Goal: Register for event/course

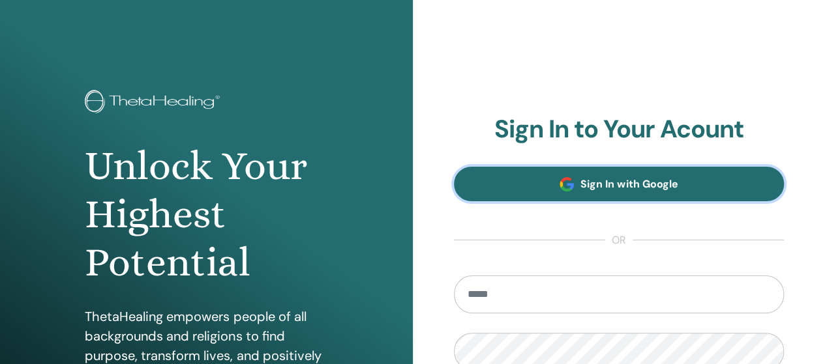
click at [634, 187] on span "Sign In with Google" at bounding box center [628, 184] width 97 height 14
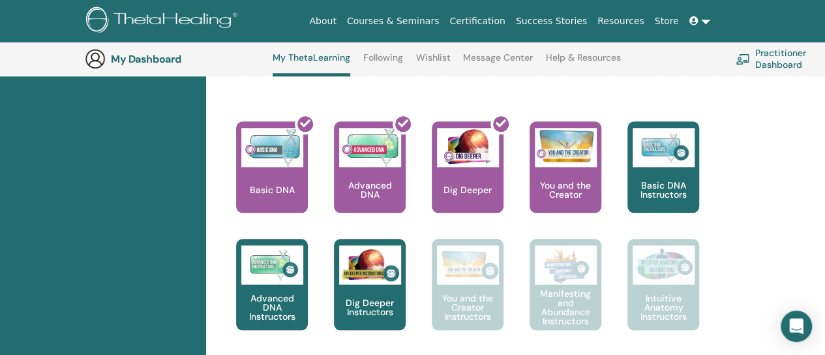
scroll to position [556, 0]
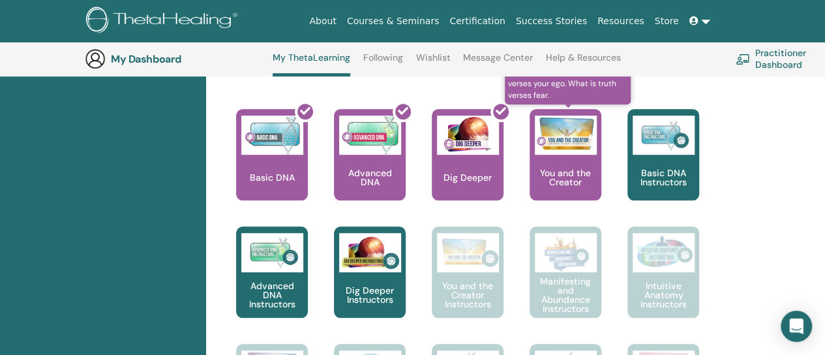
click at [565, 171] on p "You and the Creator" at bounding box center [565, 177] width 72 height 18
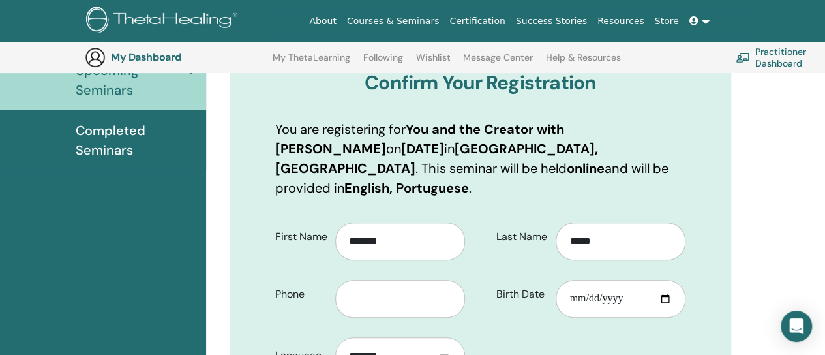
scroll to position [227, 0]
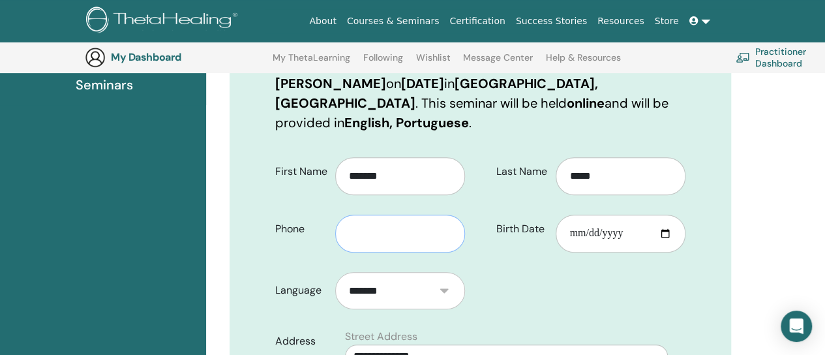
click at [369, 216] on input "text" at bounding box center [400, 234] width 130 height 38
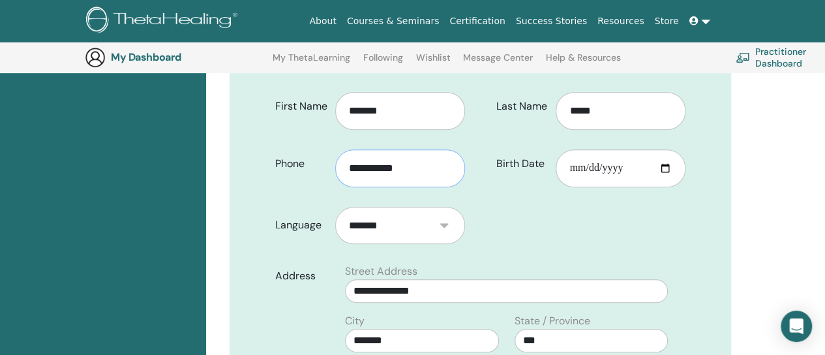
type input "**********"
click at [589, 151] on input "Birth Date" at bounding box center [621, 168] width 130 height 38
click at [662, 149] on input "Birth Date" at bounding box center [621, 168] width 130 height 38
type input "**********"
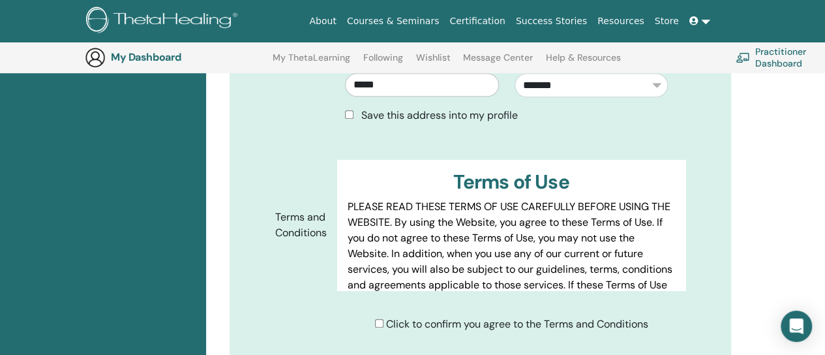
scroll to position [683, 0]
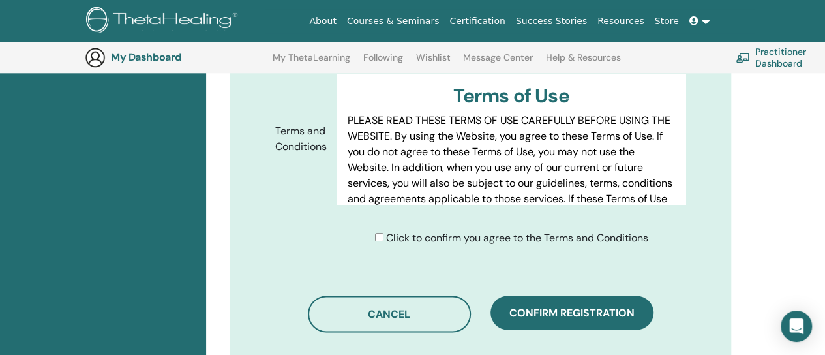
click at [372, 230] on div "Click to confirm you agree to the Terms and Conditions" at bounding box center [516, 238] width 358 height 16
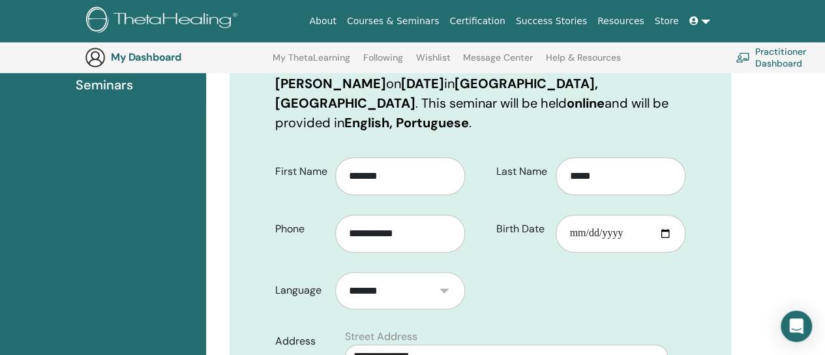
scroll to position [162, 0]
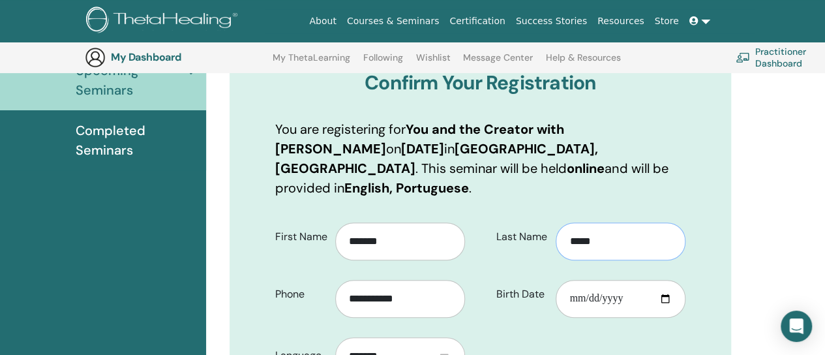
click at [571, 223] on input "*****" at bounding box center [621, 241] width 130 height 38
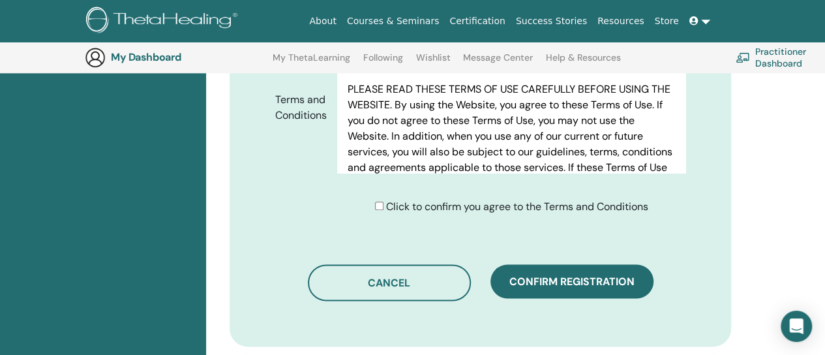
scroll to position [749, 0]
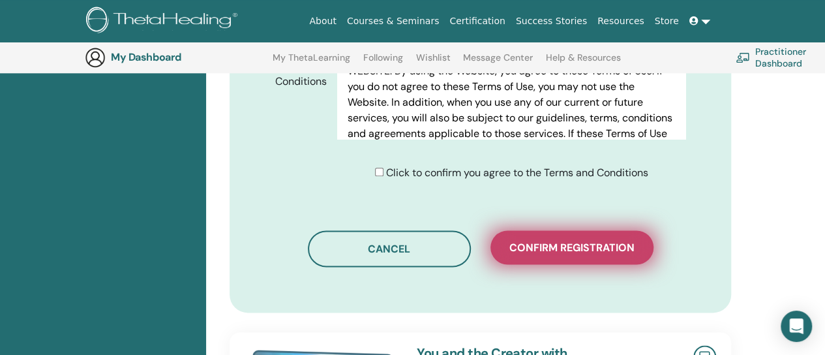
type input "**********"
click at [571, 241] on span "Confirm registration" at bounding box center [571, 248] width 125 height 14
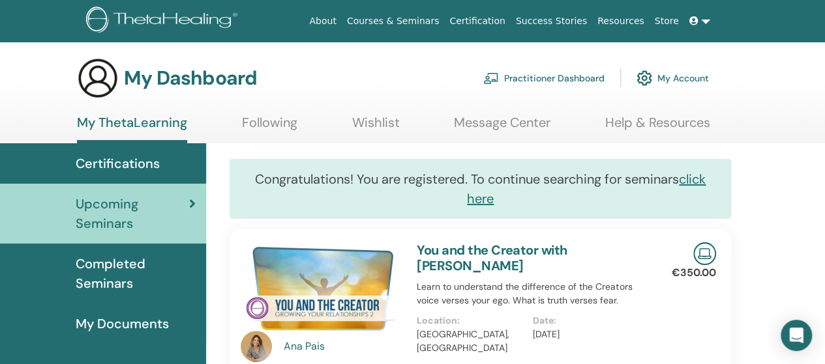
click at [126, 282] on span "Completed Seminars" at bounding box center [136, 273] width 120 height 39
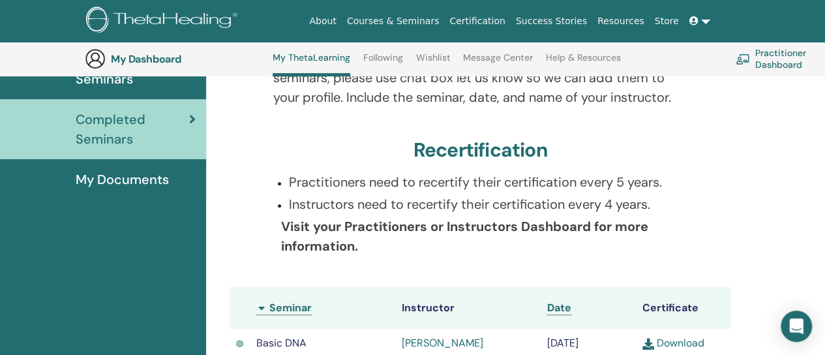
scroll to position [164, 0]
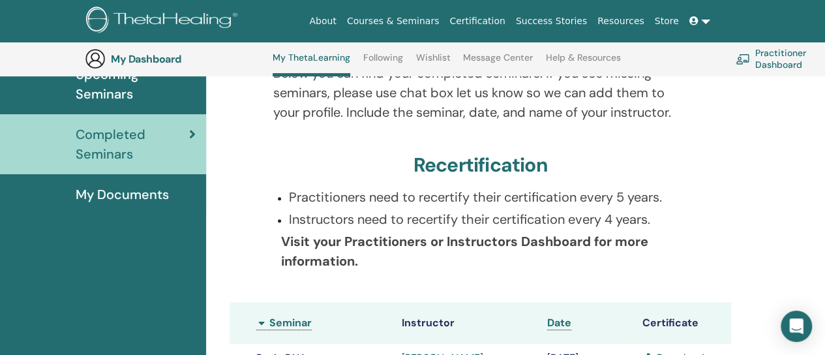
click at [122, 195] on span "My Documents" at bounding box center [122, 195] width 93 height 20
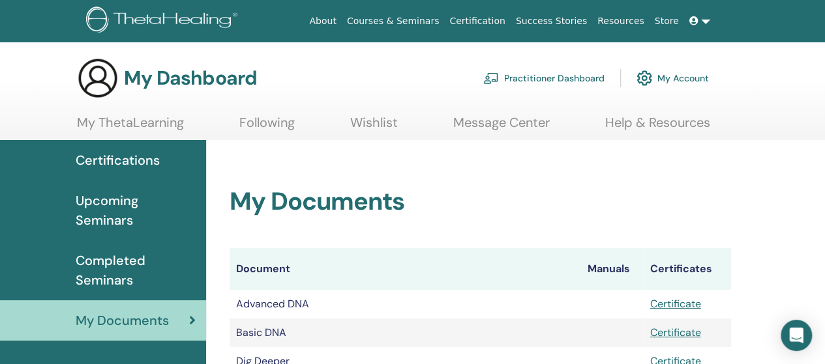
click at [700, 16] on span at bounding box center [695, 21] width 12 height 10
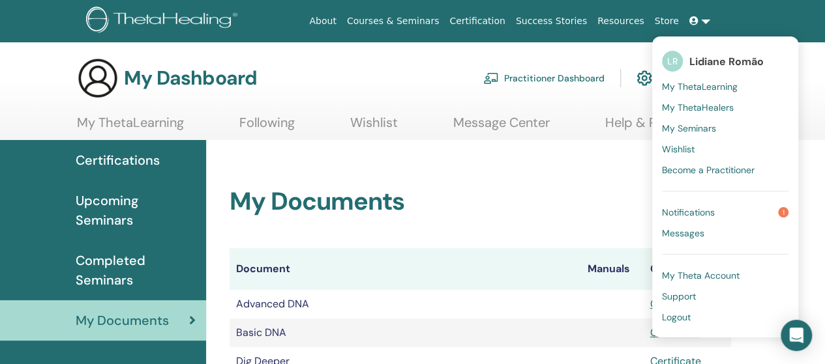
click at [677, 315] on span "Logout" at bounding box center [676, 318] width 29 height 12
